Goal: Information Seeking & Learning: Understand process/instructions

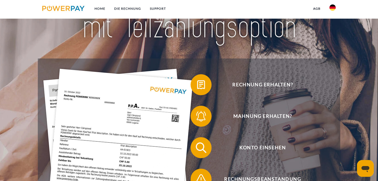
scroll to position [56, 0]
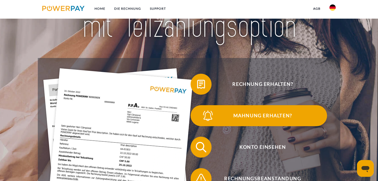
click at [206, 116] on img at bounding box center [207, 115] width 13 height 13
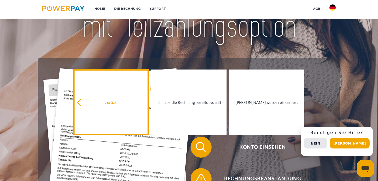
click at [117, 98] on link "zurück" at bounding box center [110, 102] width 75 height 66
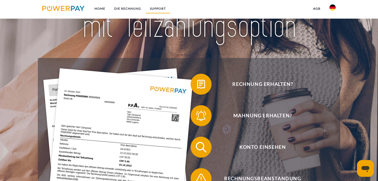
click at [154, 8] on link "SUPPORT" at bounding box center [157, 8] width 25 height 9
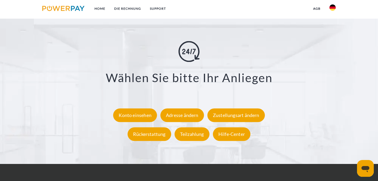
scroll to position [928, 0]
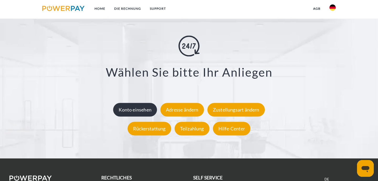
click at [139, 108] on div "Konto einsehen" at bounding box center [135, 110] width 44 height 14
click at [135, 109] on div "Konto einsehen" at bounding box center [135, 110] width 44 height 14
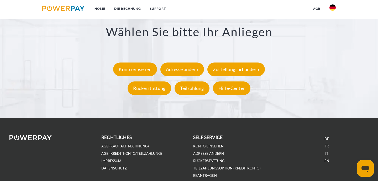
scroll to position [973, 0]
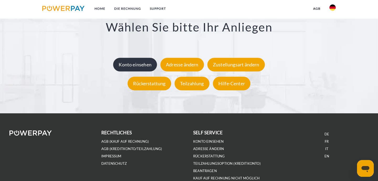
click at [141, 65] on div "Konto einsehen" at bounding box center [135, 65] width 44 height 14
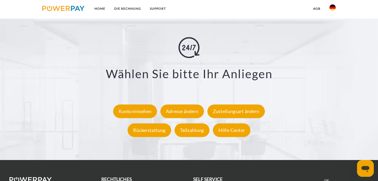
scroll to position [926, 0]
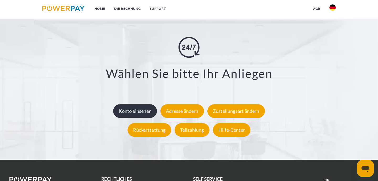
click at [120, 113] on div "Konto einsehen" at bounding box center [135, 111] width 44 height 14
